Goal: Task Accomplishment & Management: Use online tool/utility

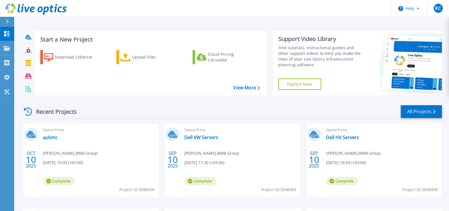
click at [9, 22] on div at bounding box center [9, 22] width 9 height 10
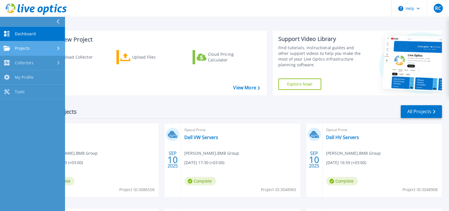
click at [26, 47] on span "Projects" at bounding box center [22, 48] width 15 height 5
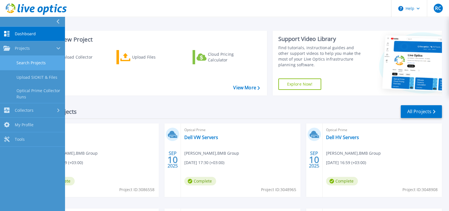
click at [27, 61] on link "Search Projects" at bounding box center [32, 63] width 65 height 14
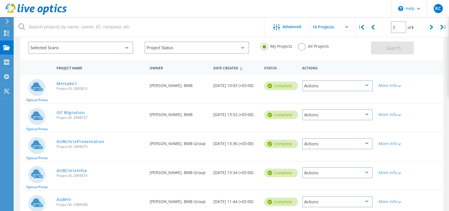
scroll to position [30, 0]
click at [119, 52] on div "Selected Scans" at bounding box center [80, 48] width 105 height 12
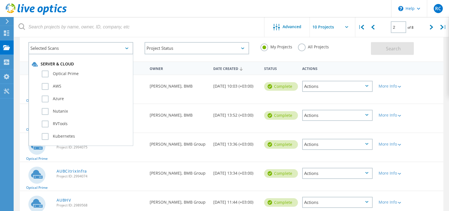
click at [119, 52] on div "Selected Scans" at bounding box center [80, 48] width 105 height 12
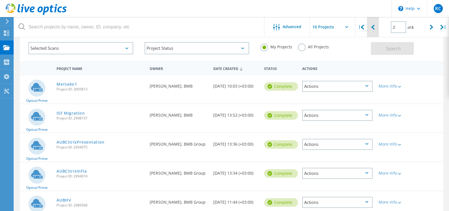
click at [376, 26] on div at bounding box center [373, 27] width 12 height 20
type input "1"
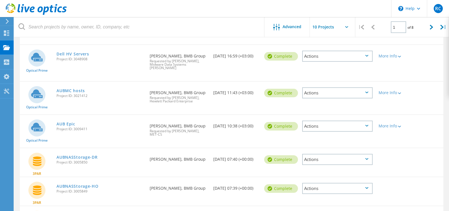
scroll to position [139, 0]
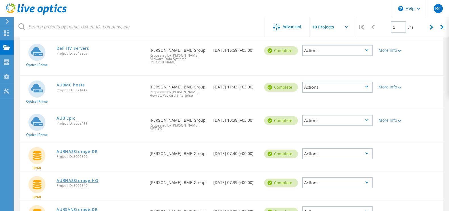
click at [88, 178] on link "AUBNASStorage-HO" at bounding box center [78, 180] width 42 height 4
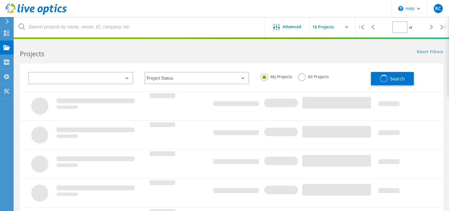
type input "1"
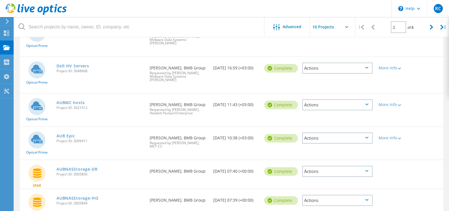
scroll to position [125, 0]
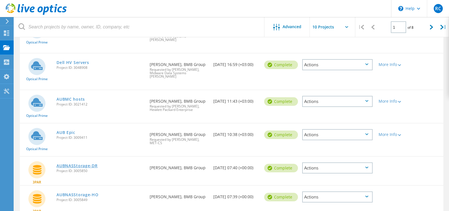
click at [83, 164] on link "AUBNASStorage-DR" at bounding box center [77, 166] width 41 height 4
